Goal: Task Accomplishment & Management: Complete application form

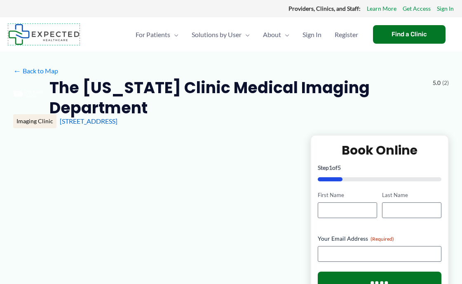
click at [44, 34] on img at bounding box center [43, 34] width 71 height 21
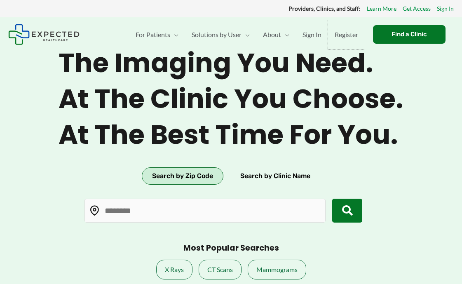
click at [345, 34] on span "Register" at bounding box center [346, 34] width 23 height 29
